Goal: Task Accomplishment & Management: Use online tool/utility

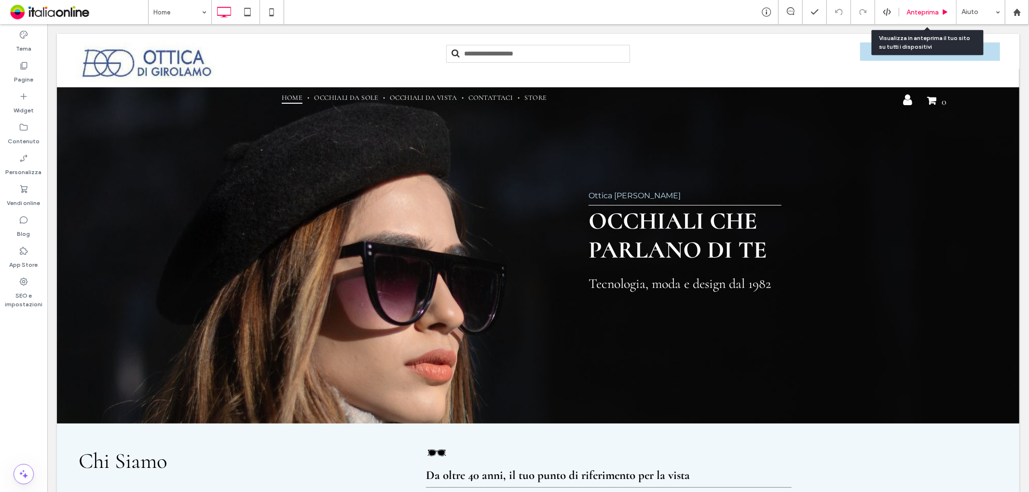
click at [928, 11] on span "Anteprima" at bounding box center [923, 12] width 32 height 8
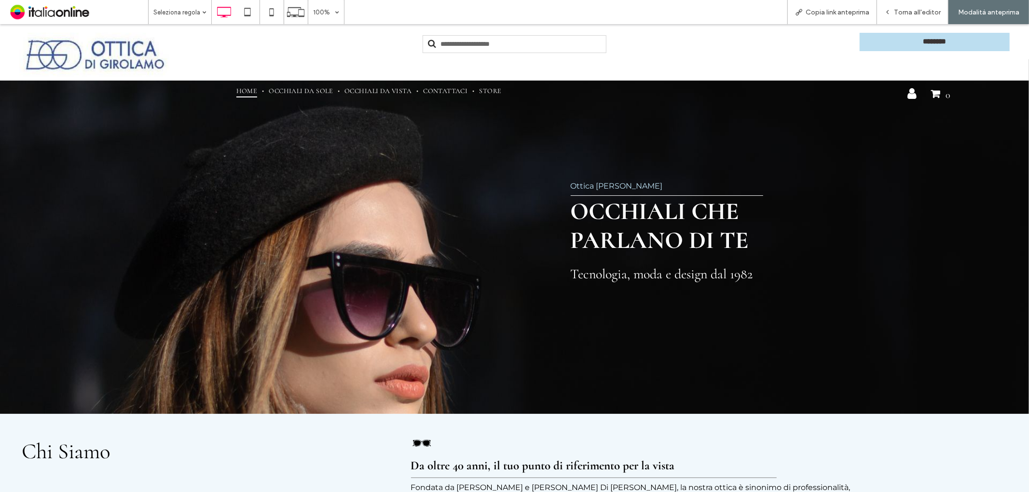
click at [471, 44] on input "text" at bounding box center [515, 44] width 184 height 18
click at [355, 54] on div "Click To Paste" at bounding box center [514, 54] width 661 height 44
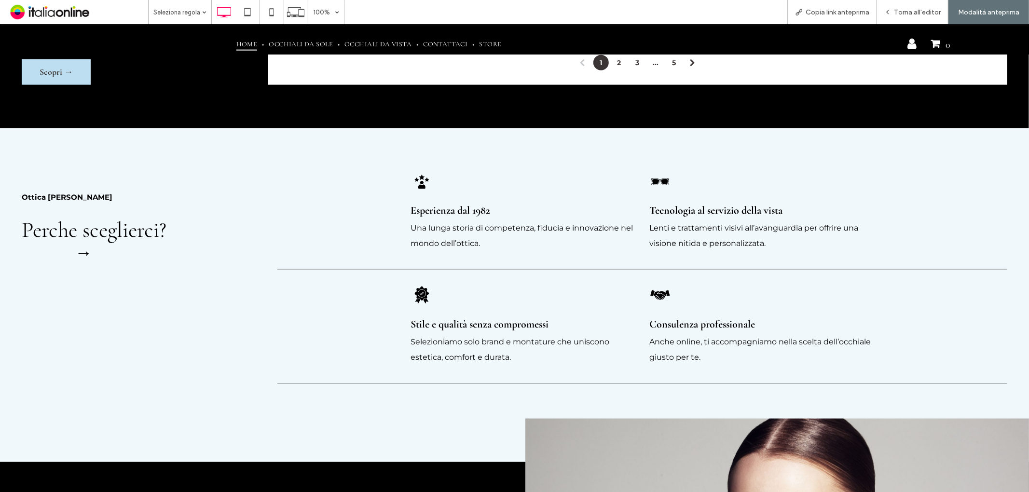
scroll to position [703, 0]
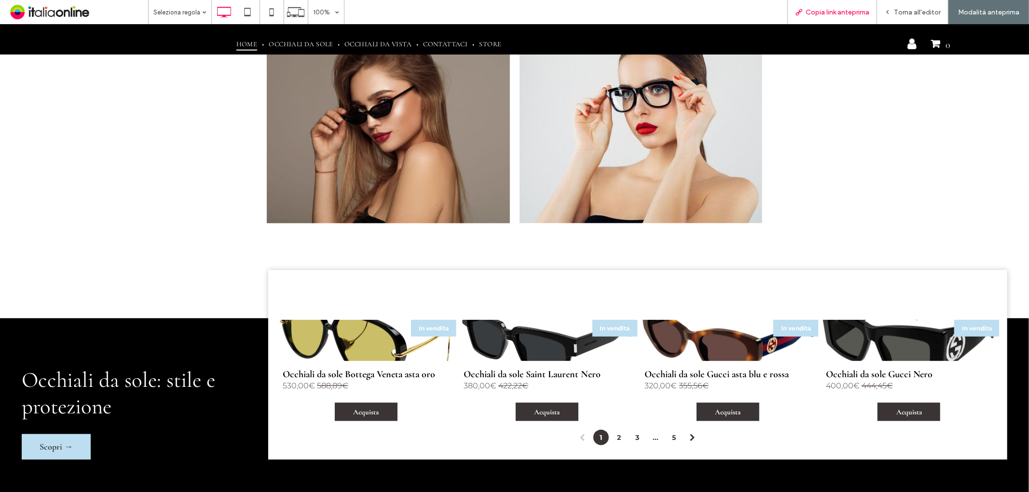
click at [819, 11] on span "Copia link anteprima" at bounding box center [838, 12] width 64 height 8
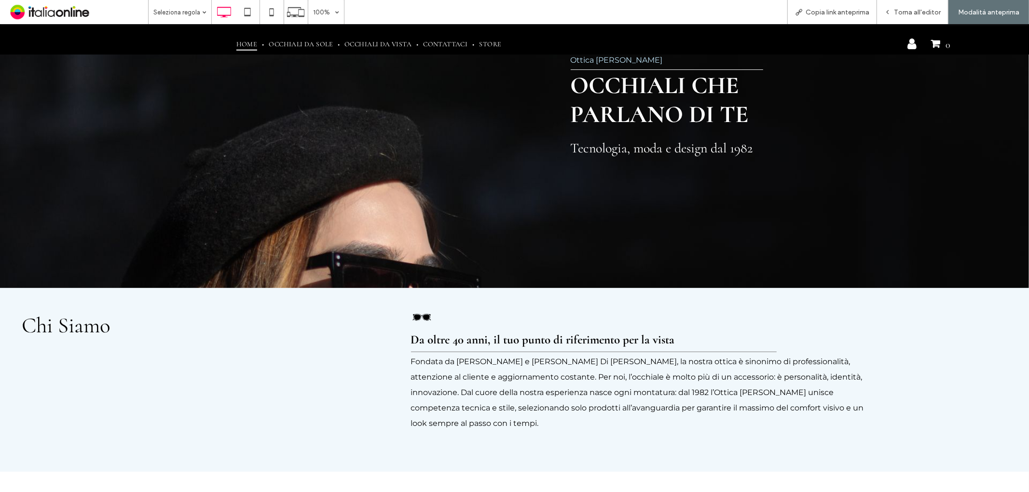
scroll to position [59, 0]
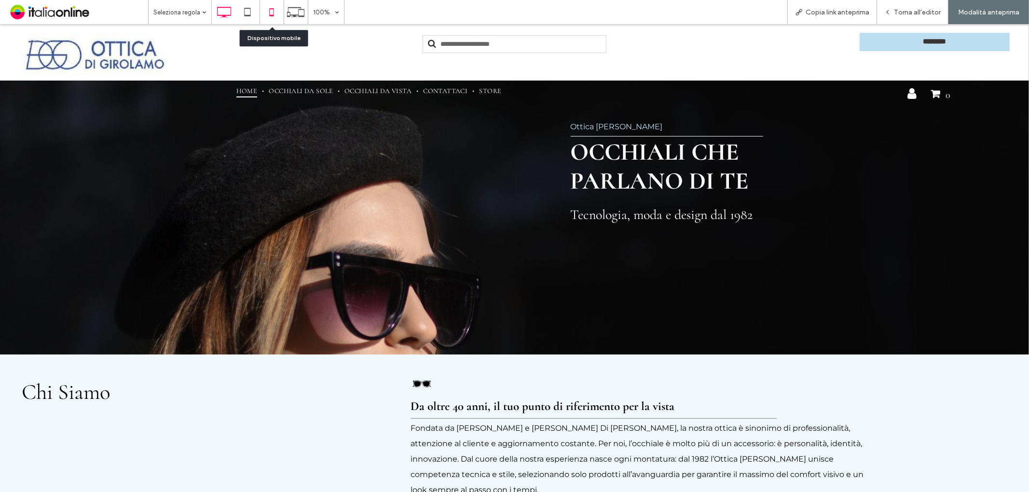
click at [265, 12] on icon at bounding box center [271, 11] width 19 height 19
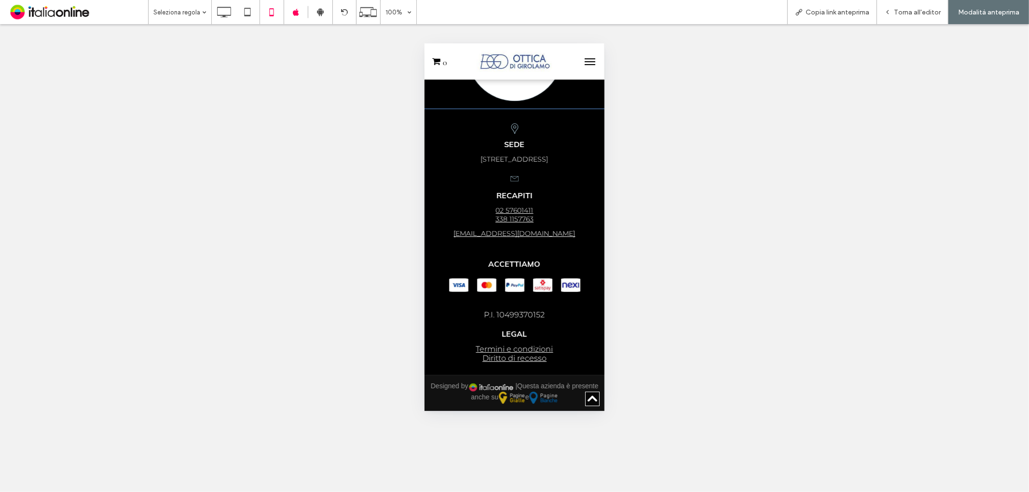
scroll to position [2259, 0]
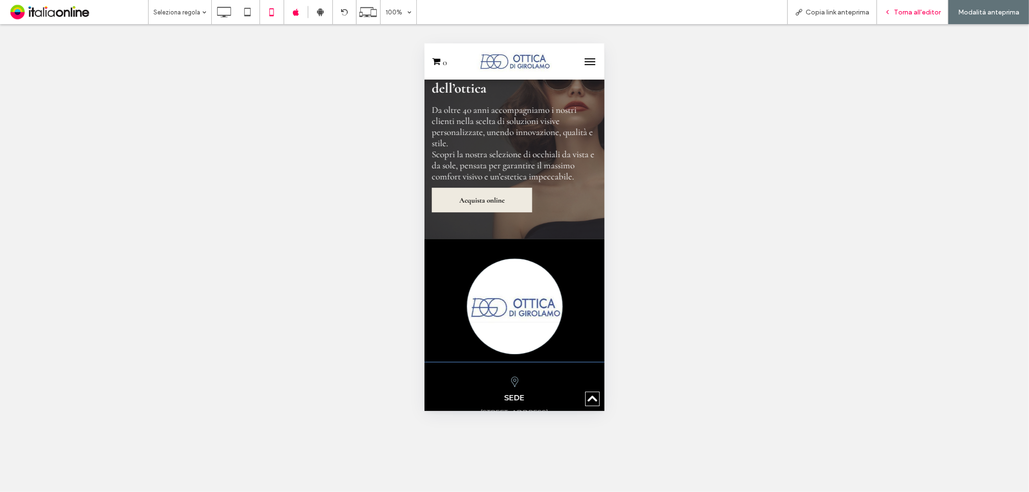
click at [913, 6] on div "Torna all'editor" at bounding box center [912, 12] width 71 height 24
click at [922, 17] on div "Torna all'editor" at bounding box center [912, 12] width 71 height 24
click at [900, 15] on span "Torna all'editor" at bounding box center [917, 12] width 47 height 8
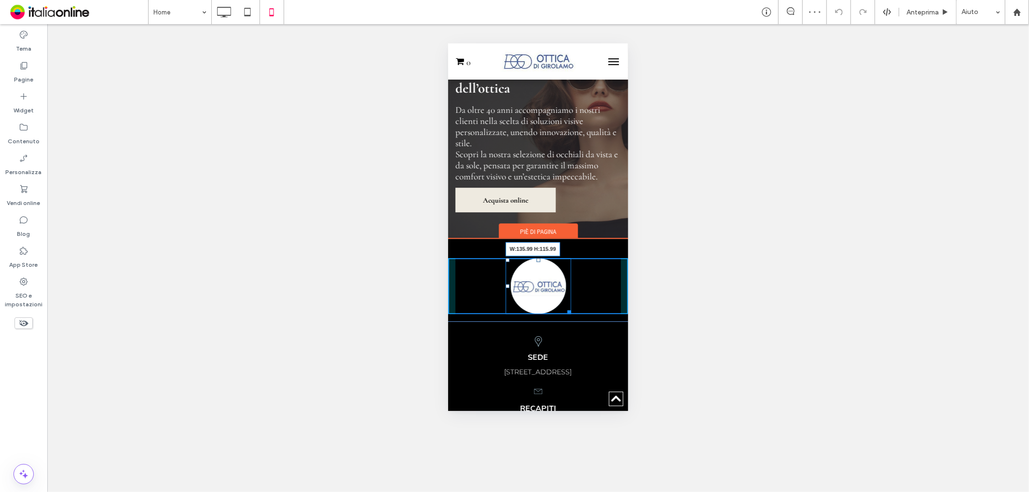
drag, startPoint x: 579, startPoint y: 365, endPoint x: 564, endPoint y: 325, distance: 43.4
click at [564, 314] on div at bounding box center [567, 309] width 7 height 7
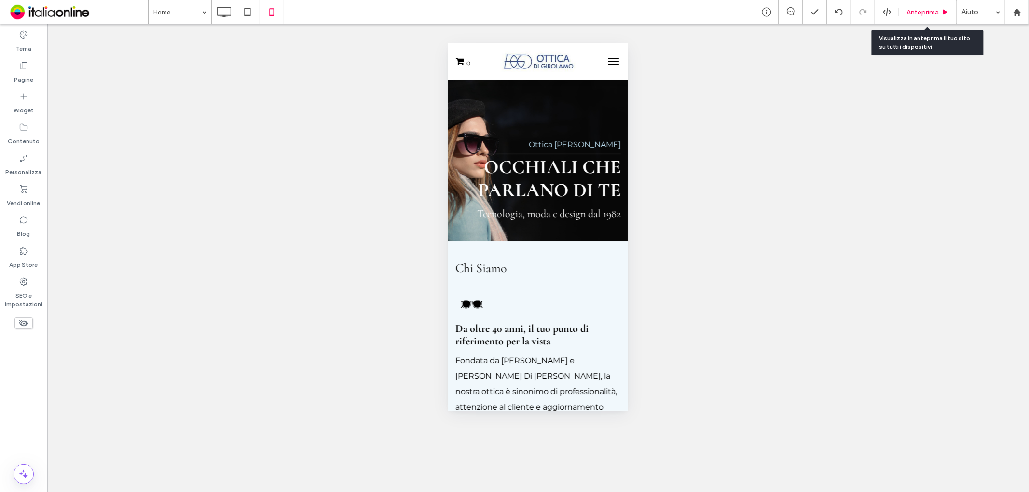
click at [920, 11] on span "Anteprima" at bounding box center [923, 12] width 32 height 8
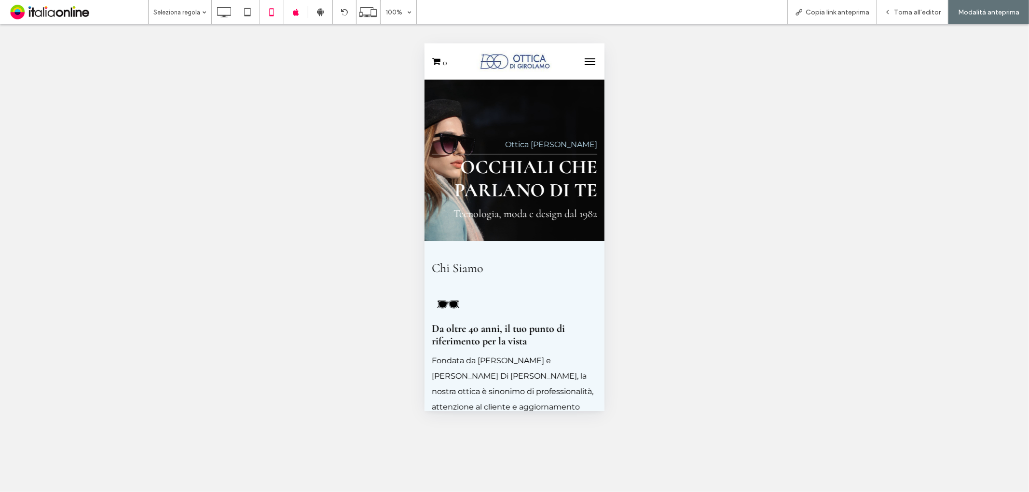
click at [580, 61] on button "menu" at bounding box center [589, 61] width 19 height 19
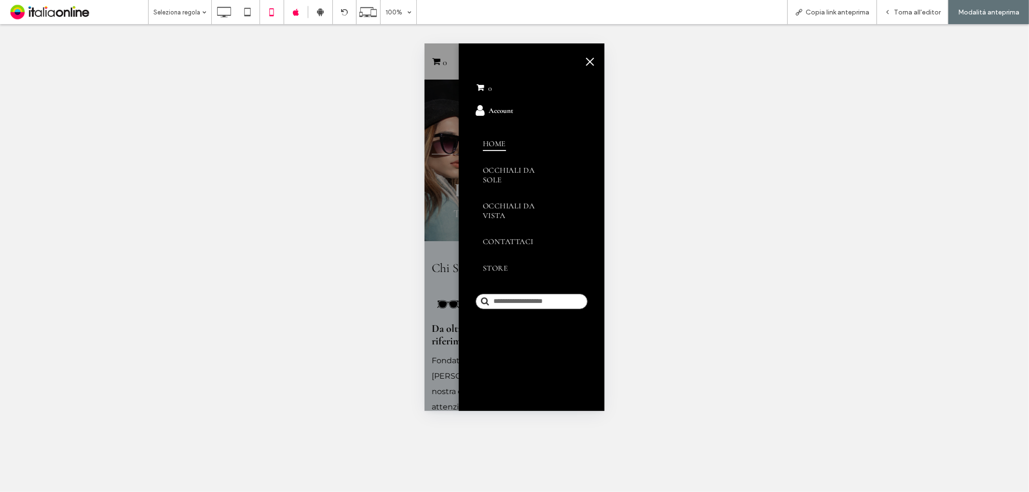
click at [589, 63] on button "menu" at bounding box center [589, 61] width 19 height 19
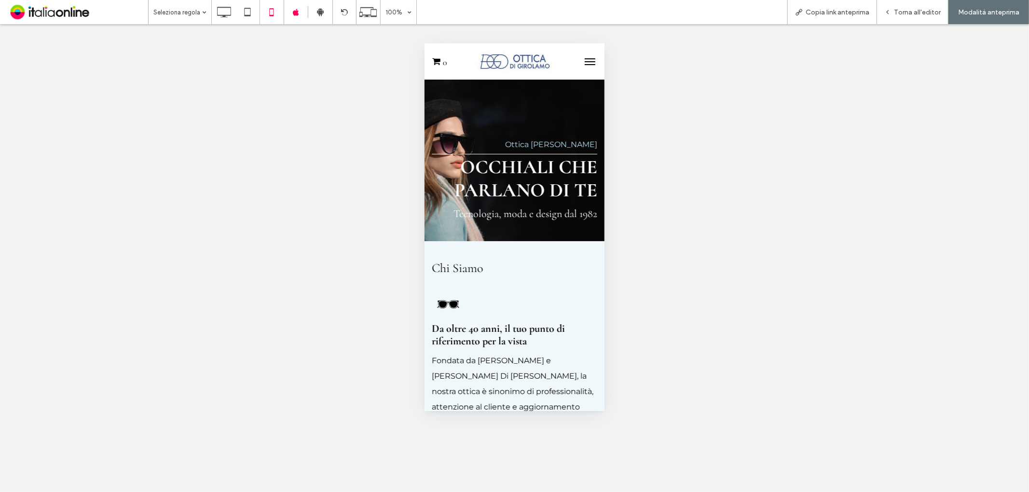
click at [495, 56] on img at bounding box center [514, 61] width 75 height 22
click at [219, 12] on icon at bounding box center [223, 11] width 19 height 19
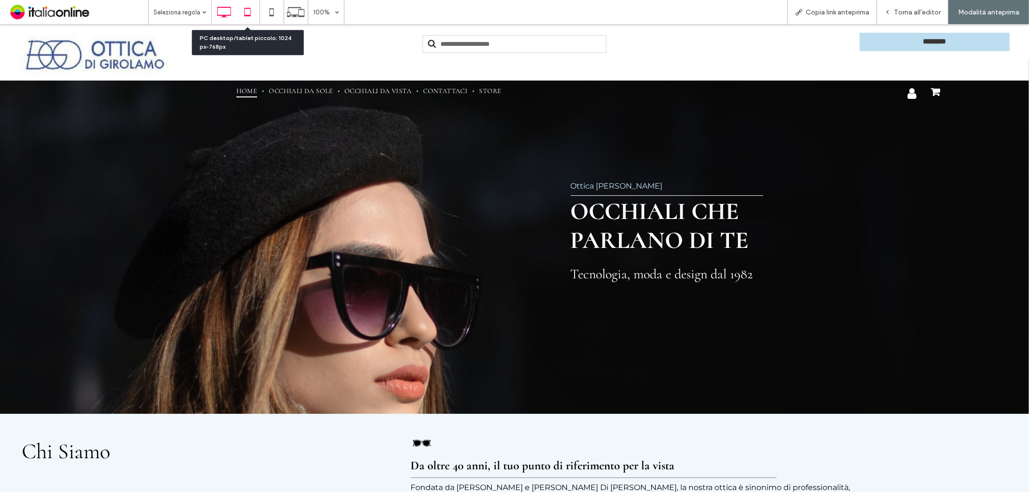
click at [251, 15] on use at bounding box center [248, 12] width 6 height 8
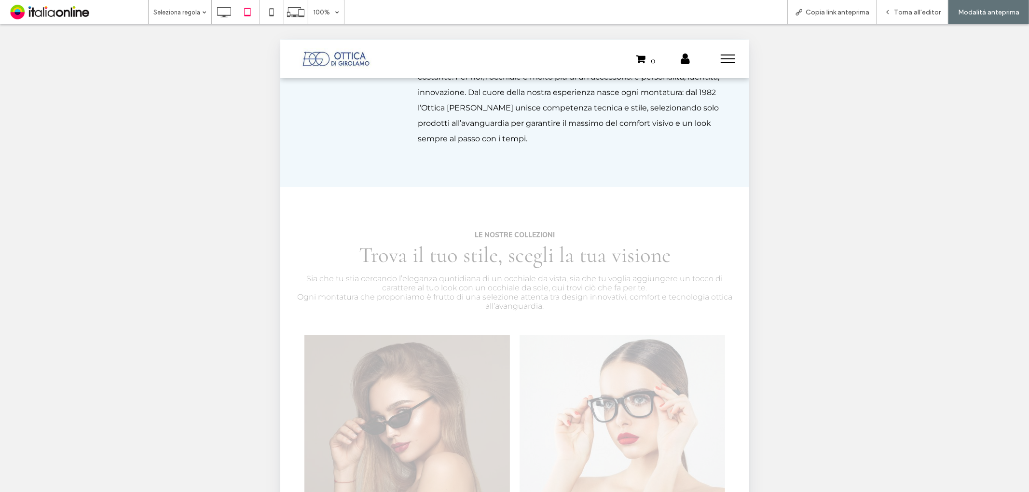
scroll to position [536, 0]
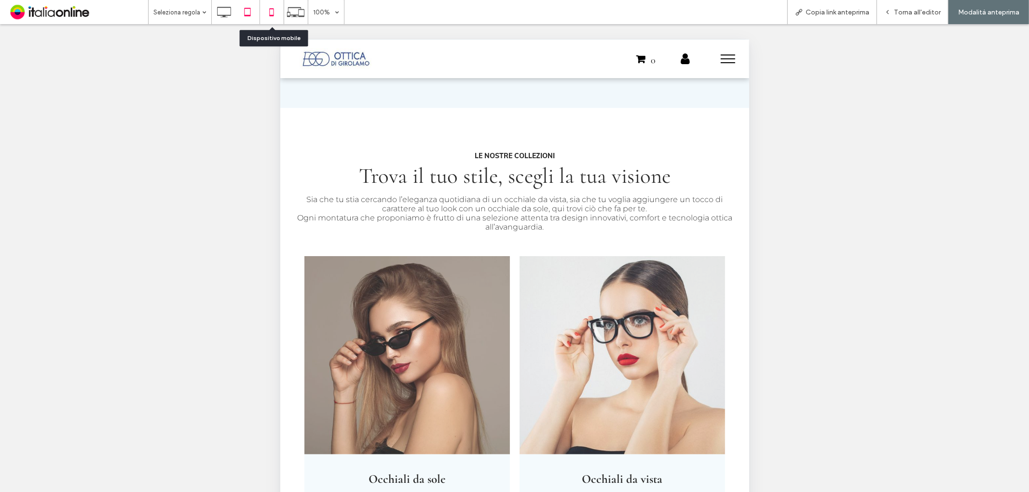
click at [267, 11] on icon at bounding box center [271, 11] width 19 height 19
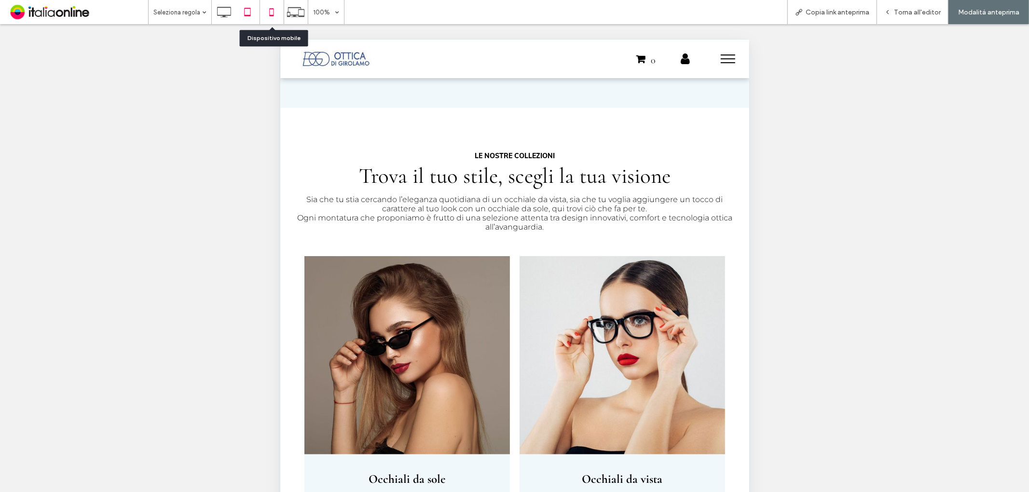
scroll to position [0, 0]
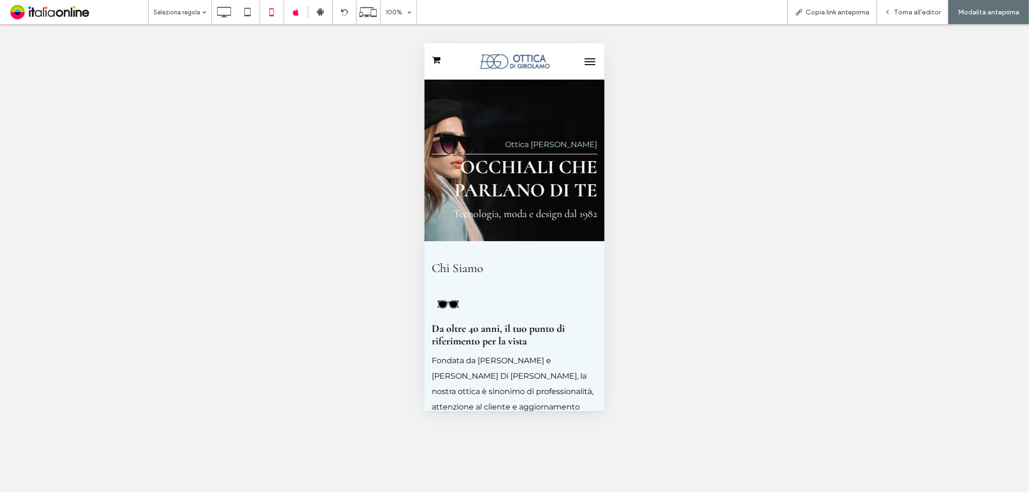
click at [585, 62] on button "menu" at bounding box center [589, 61] width 19 height 19
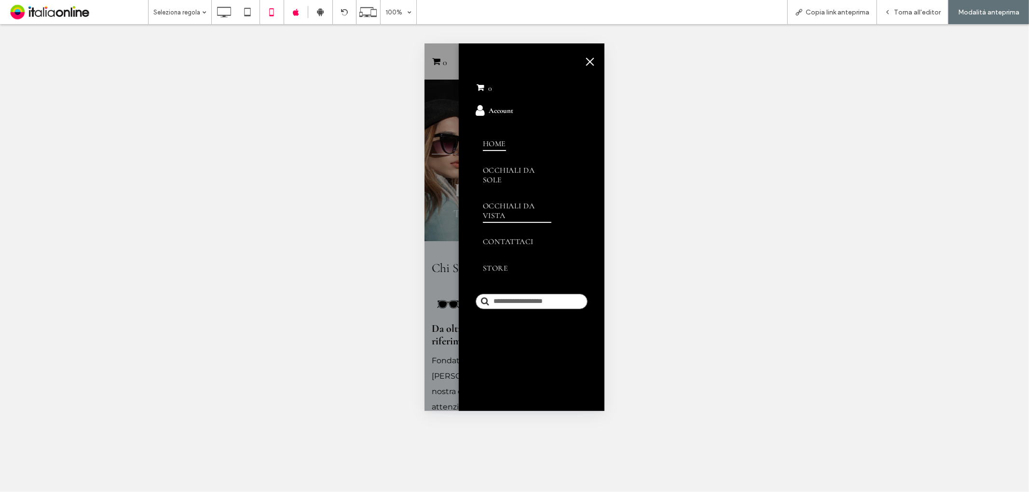
click at [496, 200] on span "Occhiali da vista" at bounding box center [517, 210] width 69 height 24
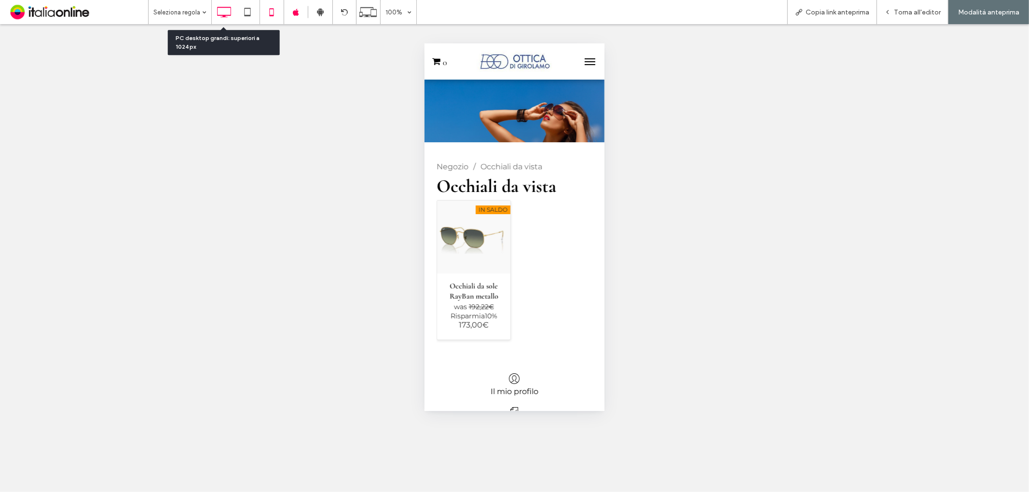
click at [223, 12] on icon at bounding box center [223, 11] width 19 height 19
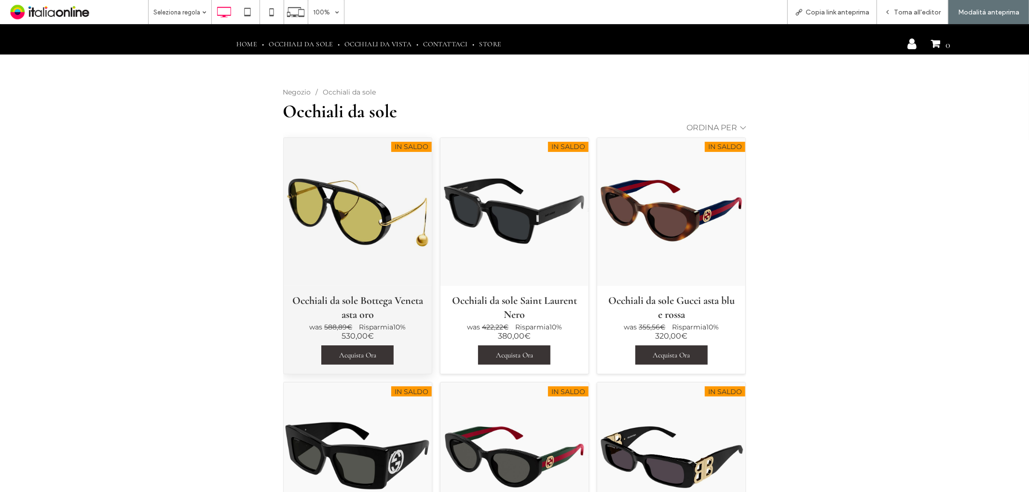
scroll to position [161, 0]
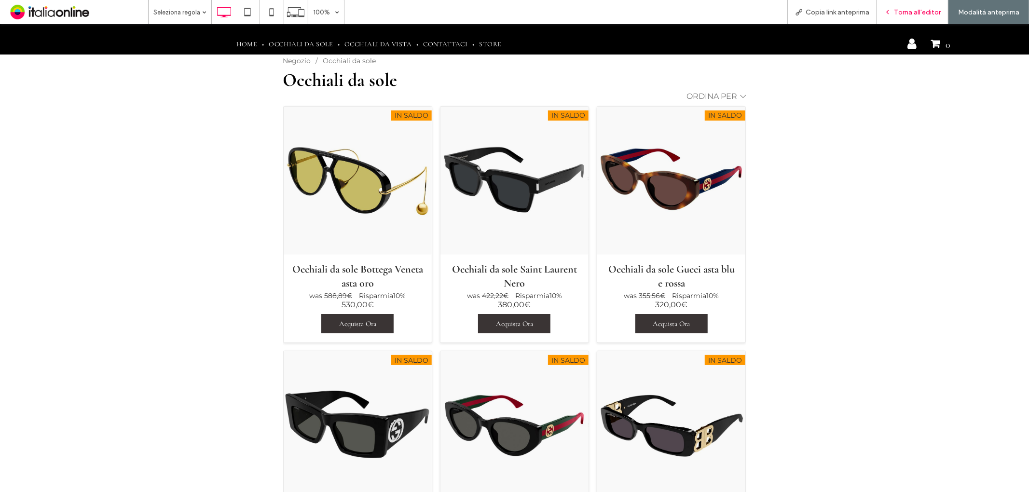
click at [896, 11] on span "Torna all'editor" at bounding box center [917, 12] width 47 height 8
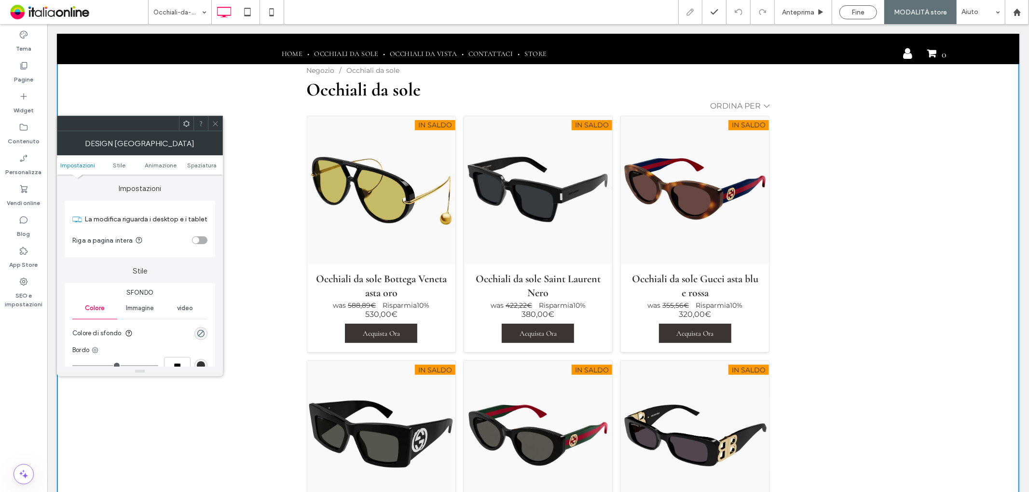
click at [200, 243] on div "toggle" at bounding box center [199, 240] width 15 height 8
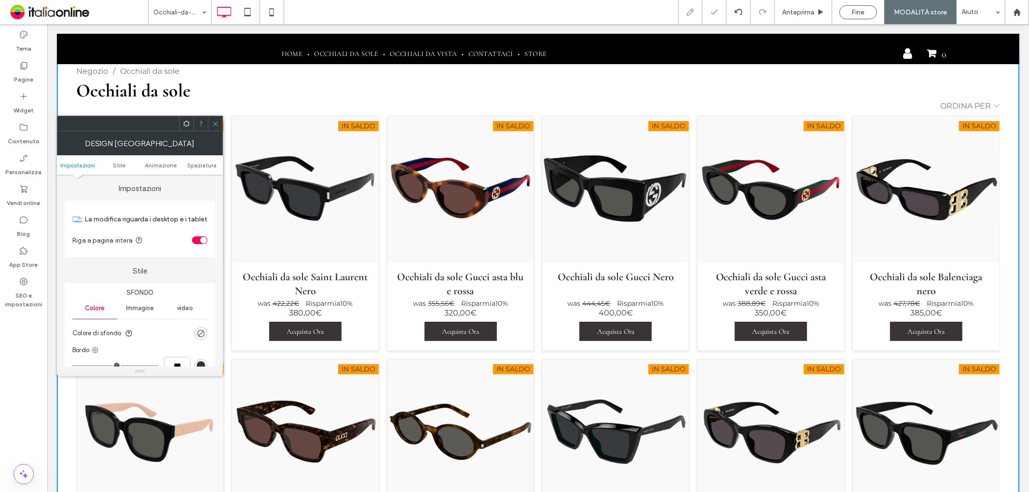
click at [214, 123] on icon at bounding box center [215, 123] width 7 height 7
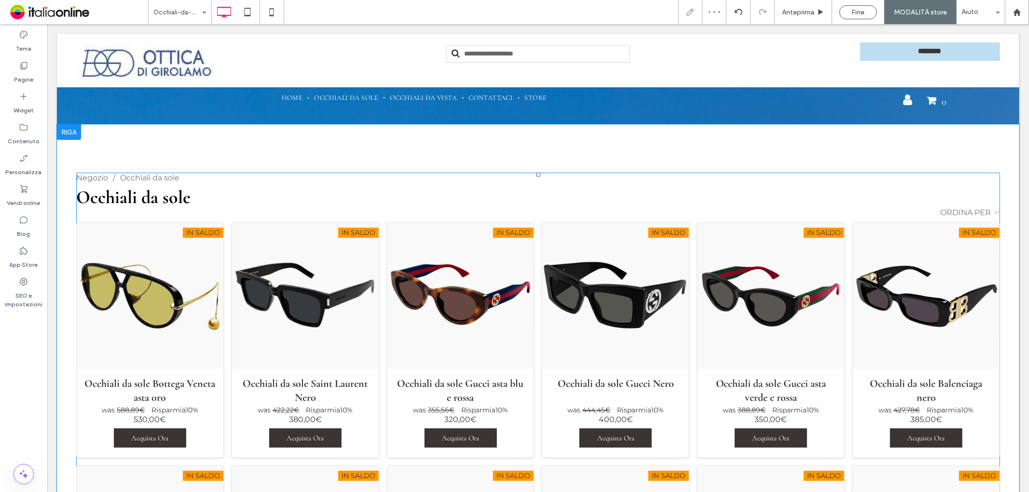
scroll to position [54, 0]
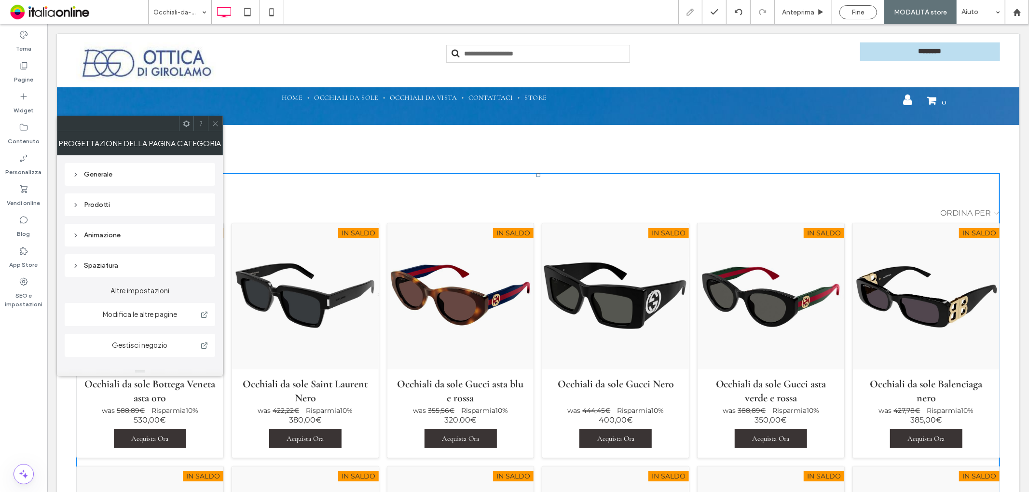
click at [154, 171] on div "Generale" at bounding box center [139, 174] width 135 height 8
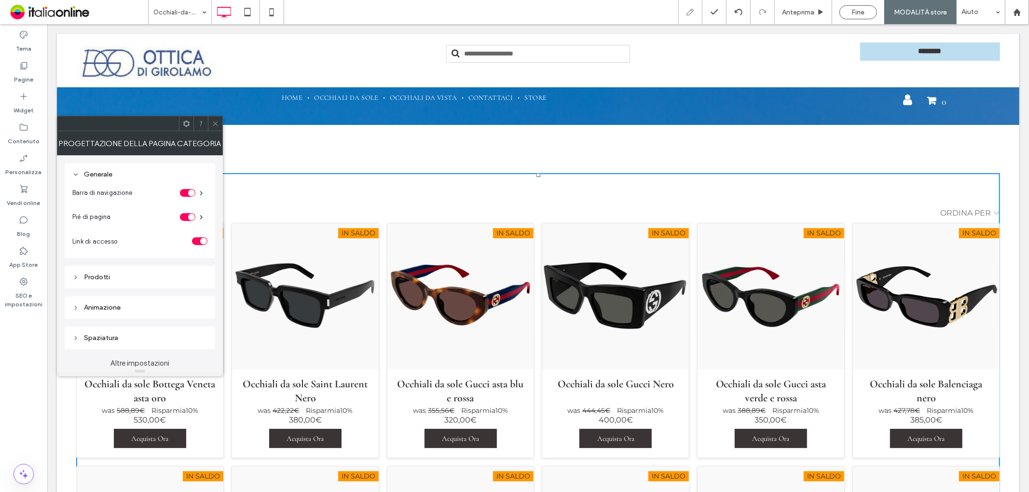
click at [132, 280] on div "Prodotti" at bounding box center [139, 277] width 135 height 8
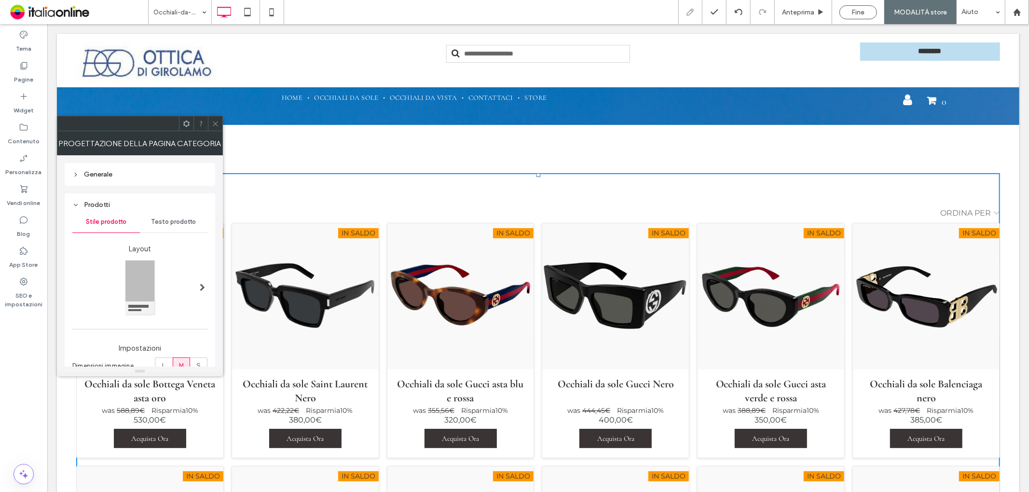
click at [172, 221] on span "Testo prodotto" at bounding box center [173, 222] width 45 height 8
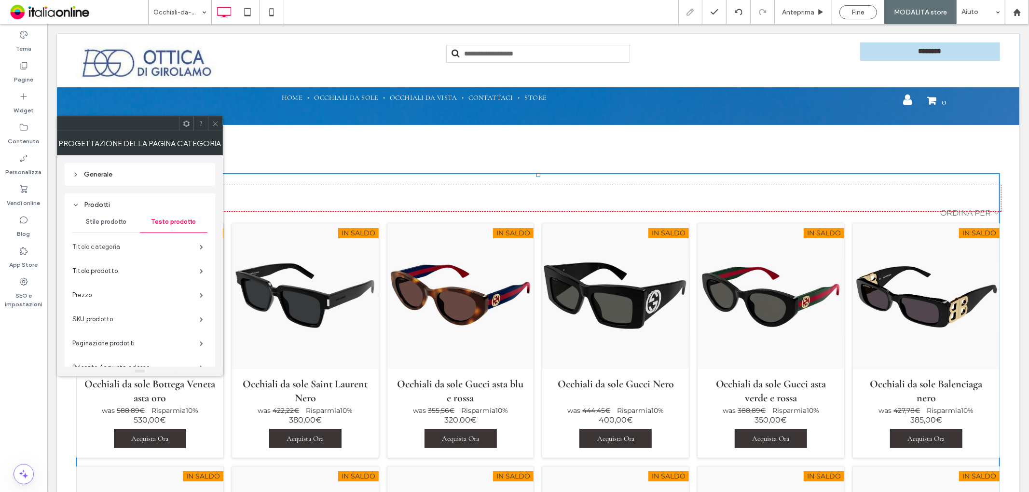
click at [179, 239] on label "Titolo categoria" at bounding box center [135, 246] width 127 height 19
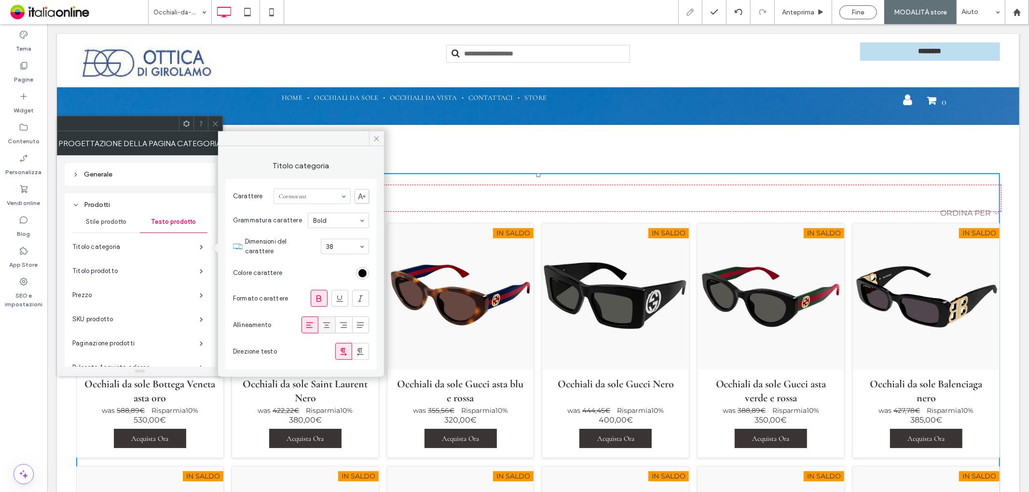
click at [324, 321] on icon at bounding box center [327, 325] width 10 height 10
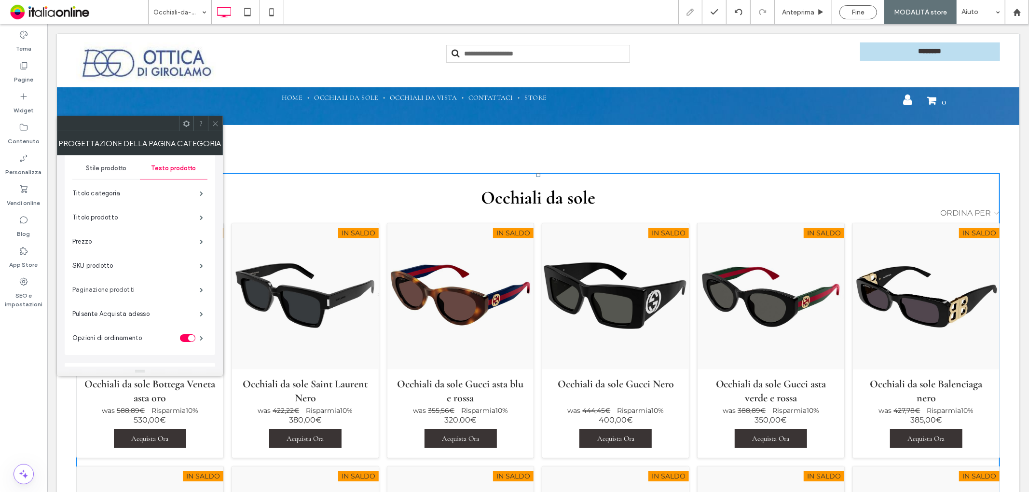
click at [172, 290] on label "Paginazione prodotti" at bounding box center [135, 289] width 127 height 19
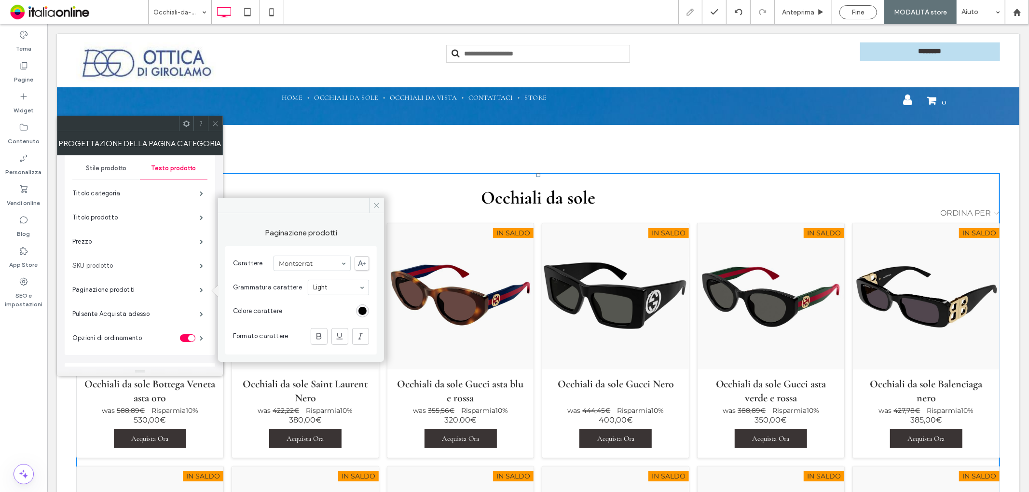
click at [172, 261] on label "SKU prodotto" at bounding box center [135, 265] width 127 height 19
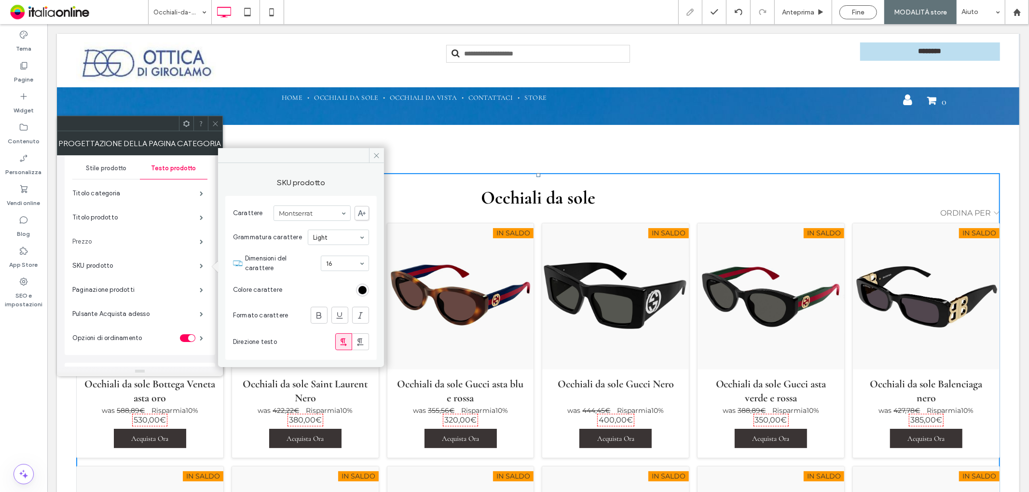
click at [178, 239] on label "Prezzo" at bounding box center [135, 241] width 127 height 19
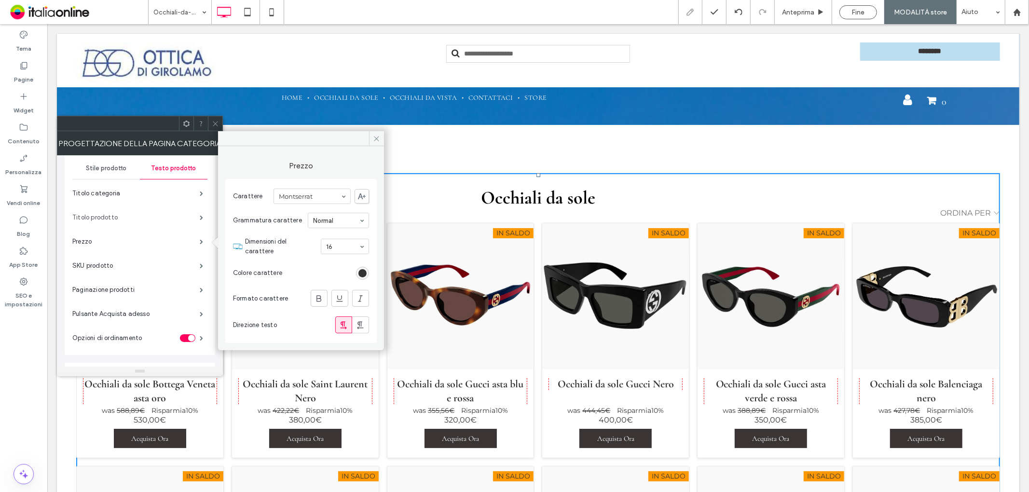
click at [185, 221] on label "Titolo prodotto" at bounding box center [135, 217] width 127 height 19
click at [191, 195] on label "Titolo categoria" at bounding box center [135, 193] width 127 height 19
click at [310, 320] on icon at bounding box center [310, 325] width 10 height 10
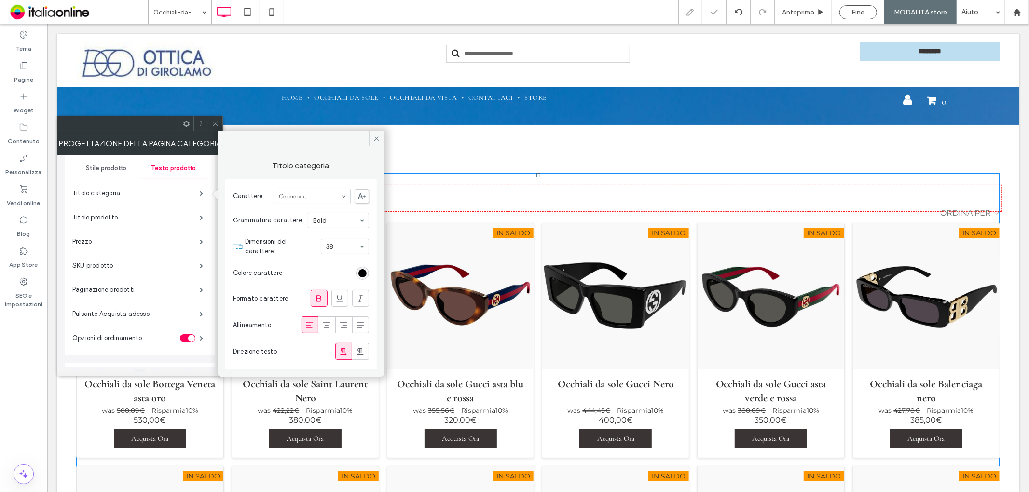
click at [216, 126] on icon at bounding box center [215, 123] width 7 height 7
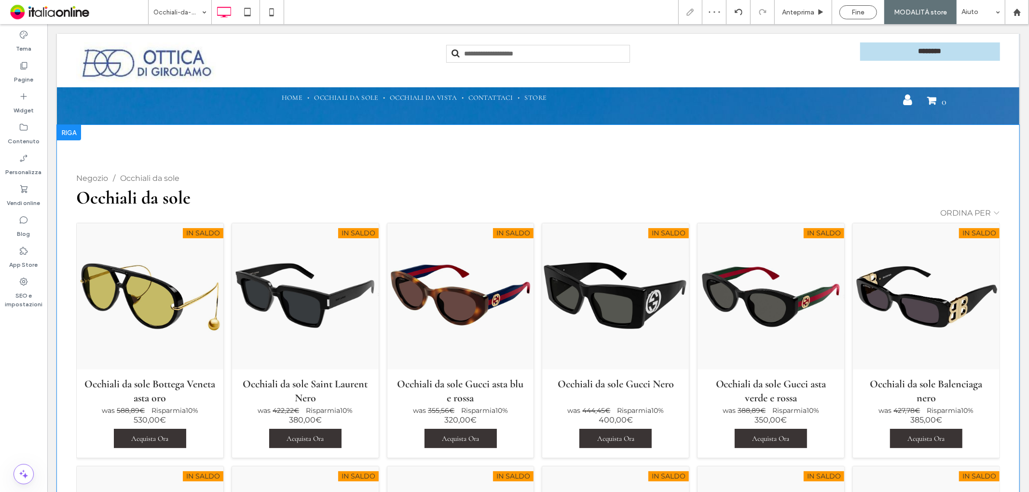
click at [855, 14] on span "Fine" at bounding box center [858, 12] width 13 height 8
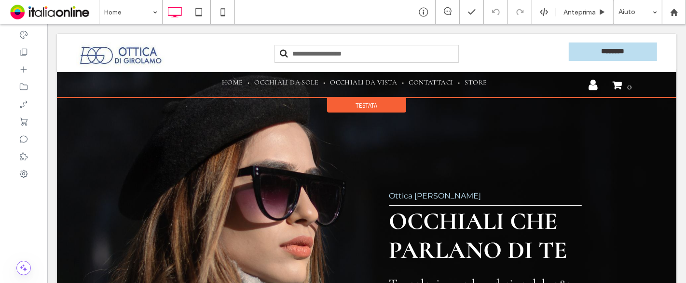
click at [358, 107] on span "Testata" at bounding box center [367, 105] width 22 height 8
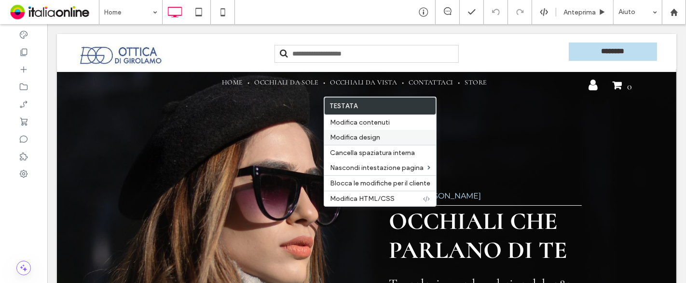
click at [370, 136] on span "Modifica design" at bounding box center [355, 137] width 50 height 8
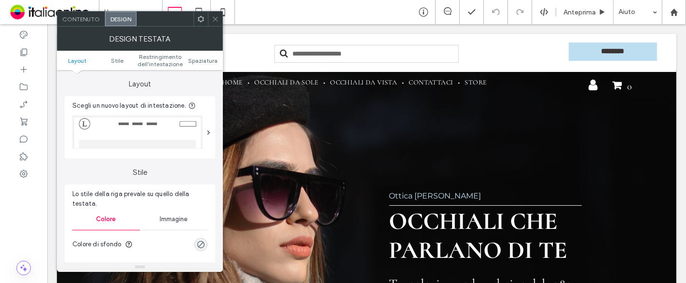
scroll to position [268, 0]
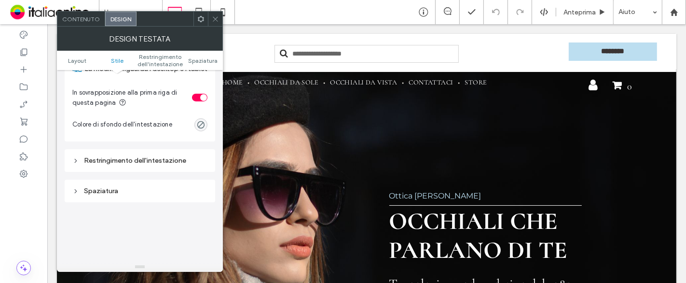
click at [169, 162] on div "Restringimento dell'intestazione" at bounding box center [139, 160] width 135 height 8
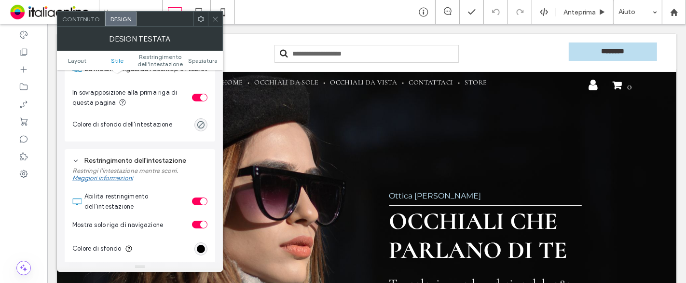
click at [194, 200] on div "toggle" at bounding box center [199, 201] width 15 height 8
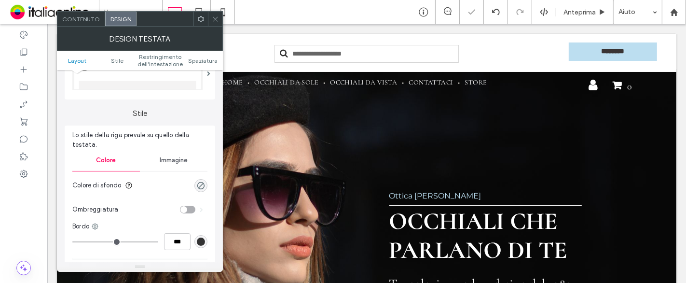
scroll to position [0, 0]
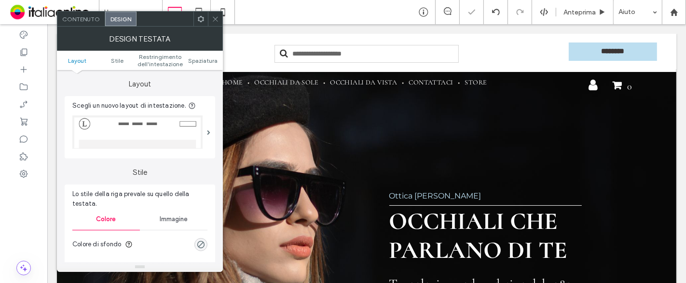
click at [87, 18] on span "Contenuto" at bounding box center [81, 18] width 38 height 7
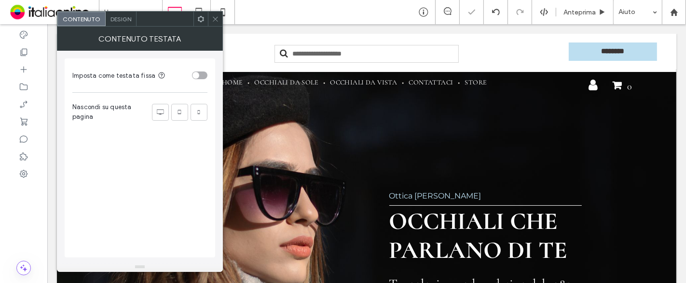
click at [205, 73] on div "toggle" at bounding box center [199, 75] width 15 height 8
drag, startPoint x: 213, startPoint y: 19, endPoint x: 210, endPoint y: 33, distance: 14.2
click at [213, 19] on icon at bounding box center [215, 18] width 7 height 7
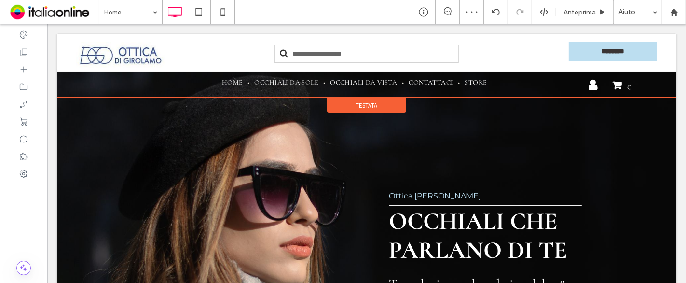
click at [358, 102] on span "Testata" at bounding box center [367, 105] width 22 height 8
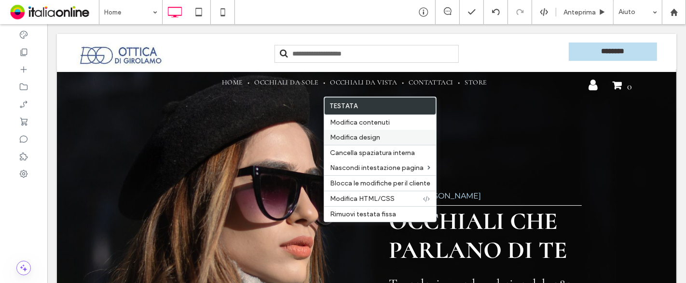
click at [374, 136] on span "Modifica design" at bounding box center [355, 137] width 50 height 8
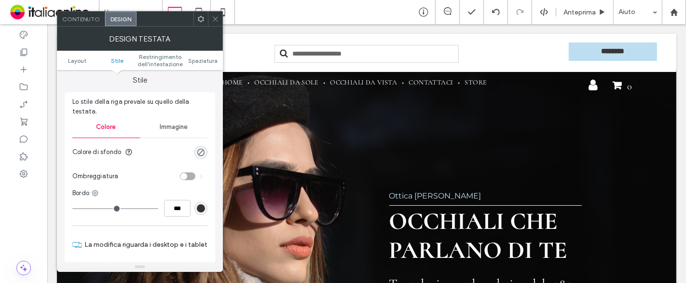
scroll to position [107, 0]
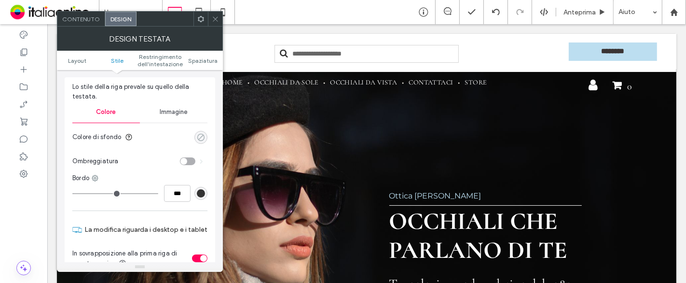
click at [205, 137] on icon "rgba(0, 0, 0, 0)" at bounding box center [201, 137] width 8 height 8
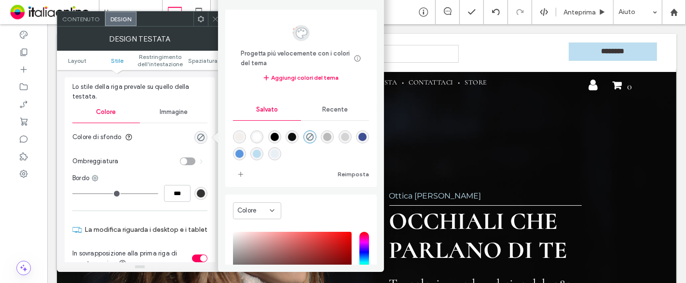
click at [276, 138] on div "rgba(0,0,0,1)" at bounding box center [275, 137] width 8 height 8
type input "***"
type input "****"
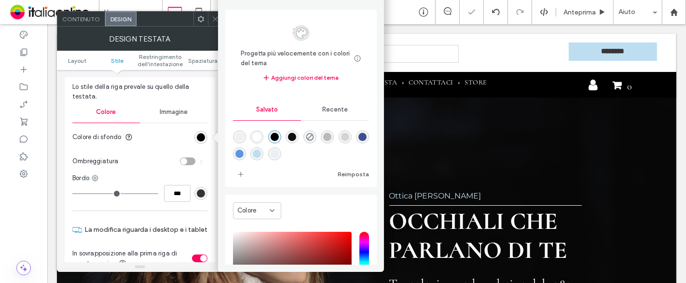
click at [212, 20] on icon at bounding box center [215, 18] width 7 height 7
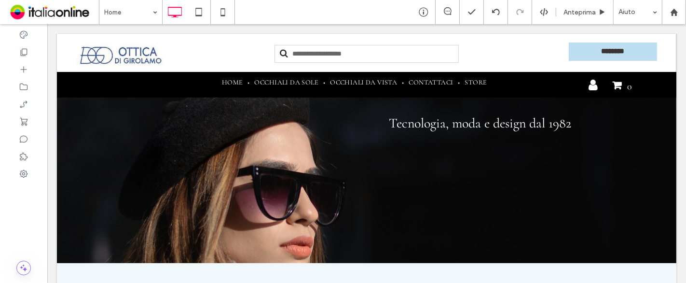
scroll to position [0, 0]
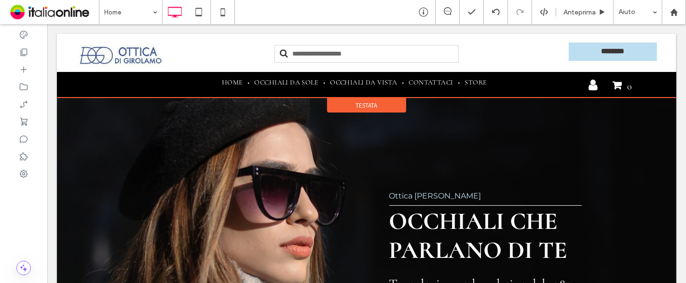
click at [339, 102] on div "Testata" at bounding box center [366, 105] width 79 height 14
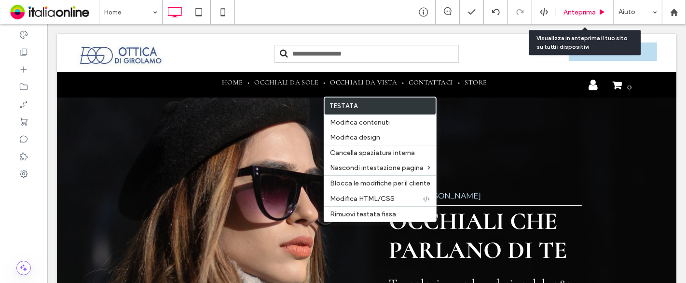
click at [574, 13] on span "Anteprima" at bounding box center [580, 12] width 32 height 8
